Goal: Task Accomplishment & Management: Complete application form

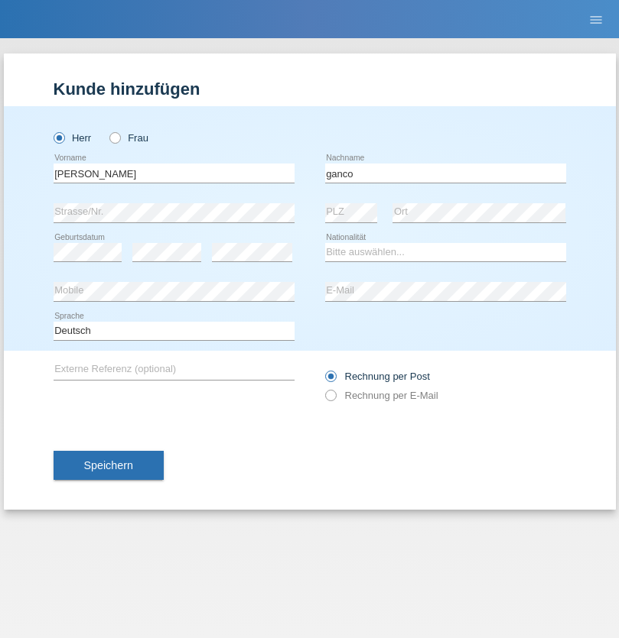
type input "ganco"
select select "PT"
select select "C"
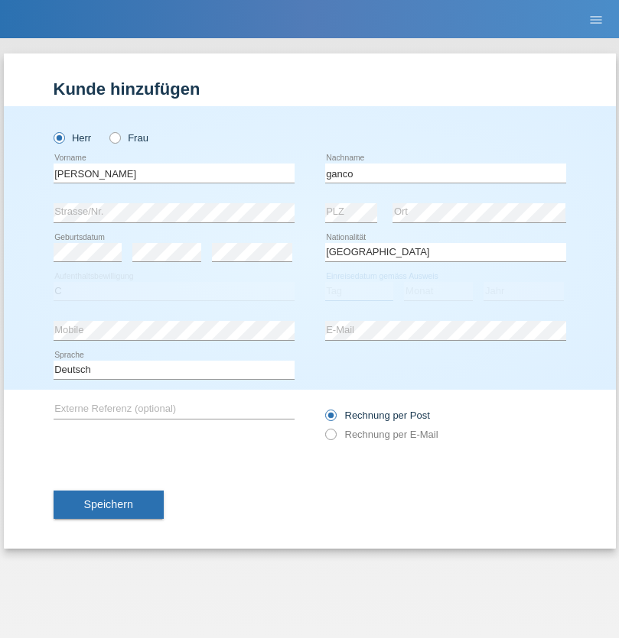
select select "01"
select select "2021"
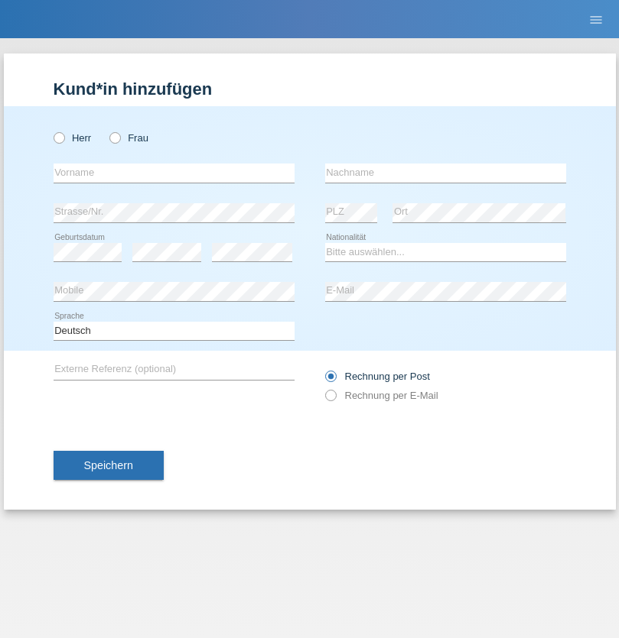
radio input "true"
click at [174, 173] on input "text" at bounding box center [174, 173] width 241 height 19
type input "Marta sofia"
click at [445, 173] on input "text" at bounding box center [445, 173] width 241 height 19
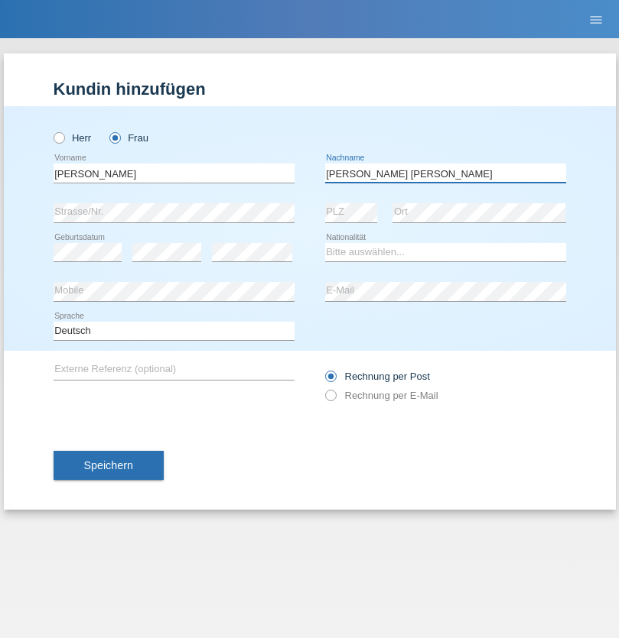
type input "[PERSON_NAME] [PERSON_NAME]"
select select "CH"
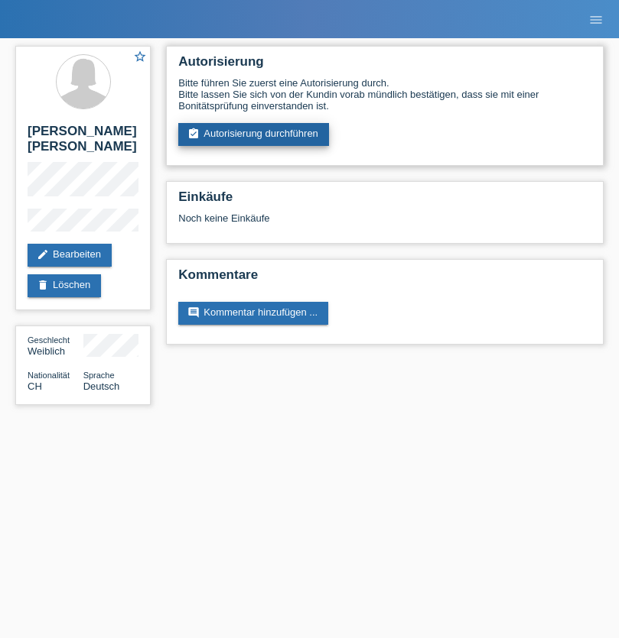
click at [254, 135] on link "assignment_turned_in Autorisierung durchführen" at bounding box center [253, 134] width 151 height 23
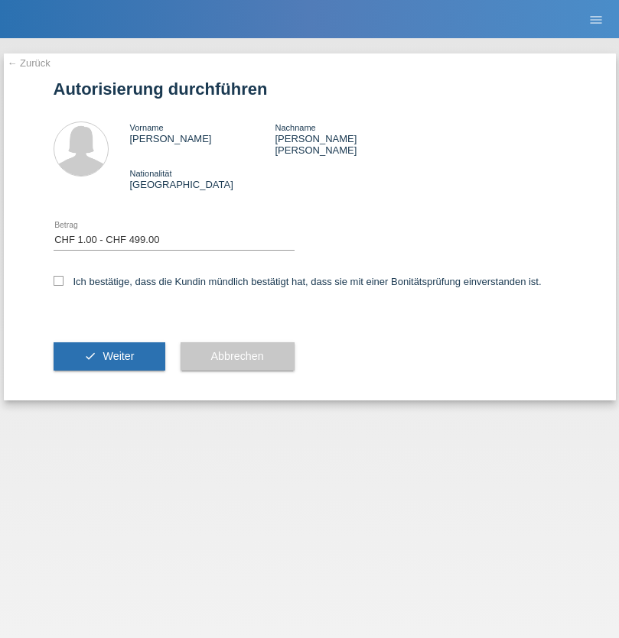
select select "1"
checkbox input "true"
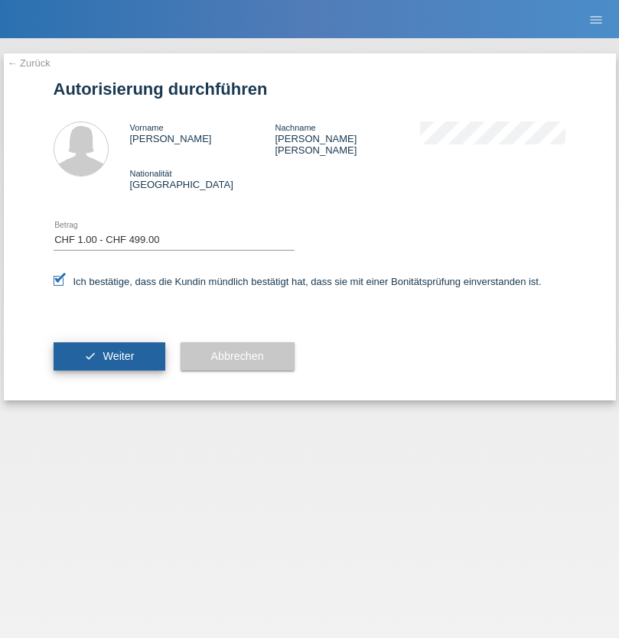
click at [109, 350] on span "Weiter" at bounding box center [117, 356] width 31 height 12
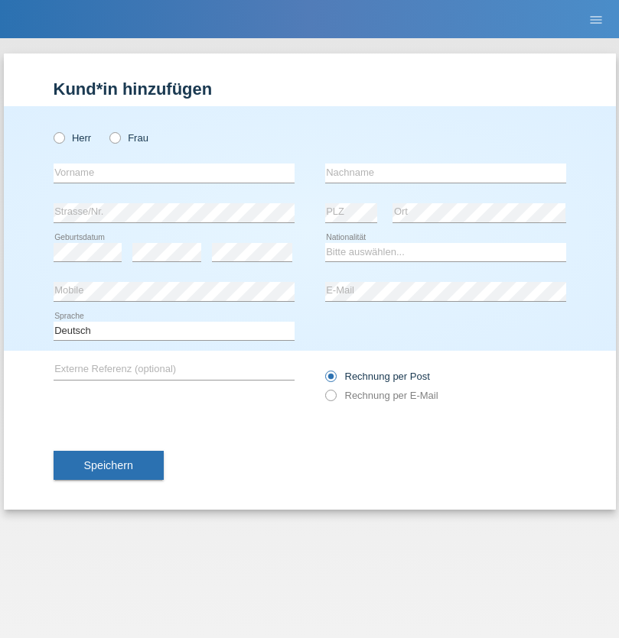
radio input "true"
click at [174, 173] on input "text" at bounding box center [174, 173] width 241 height 19
type input "Rakiye"
click at [445, 173] on input "text" at bounding box center [445, 173] width 241 height 19
type input "Demir"
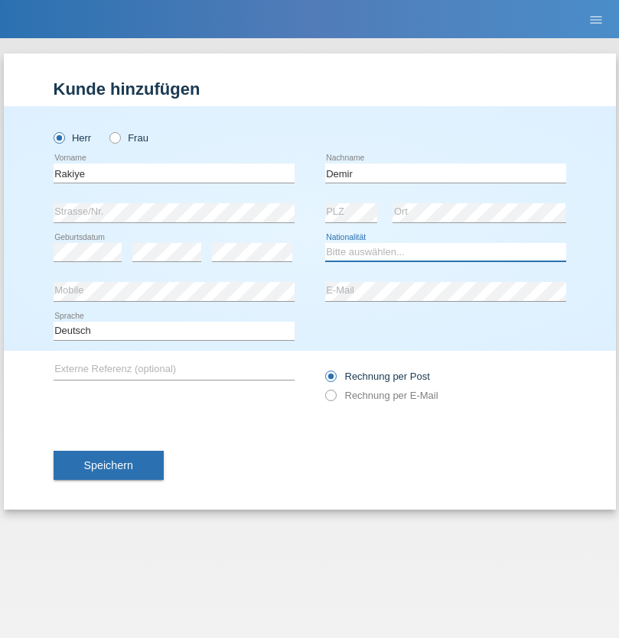
select select "TR"
select select "C"
select select "18"
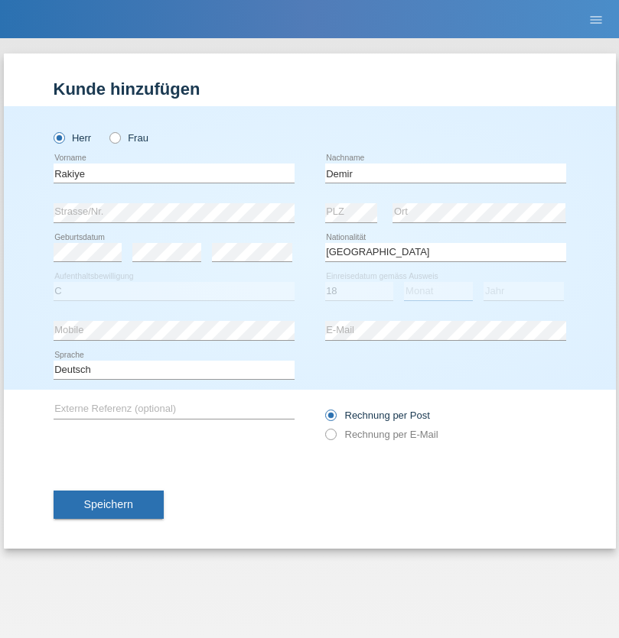
select select "08"
select select "2018"
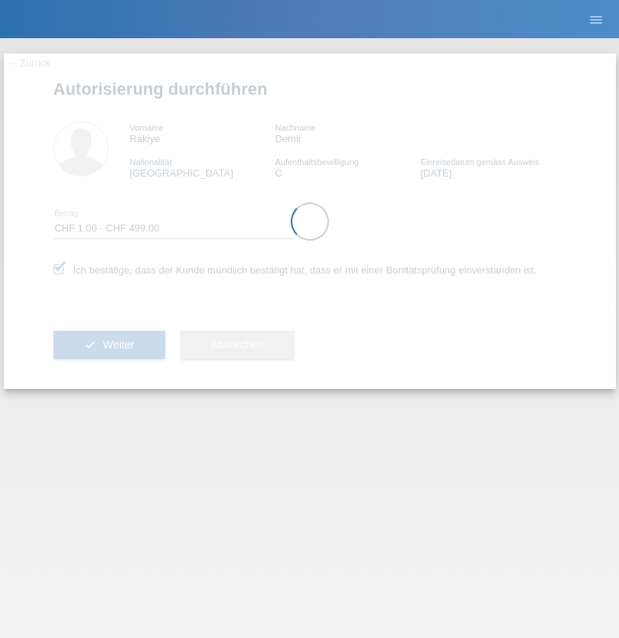
select select "1"
